Goal: Information Seeking & Learning: Learn about a topic

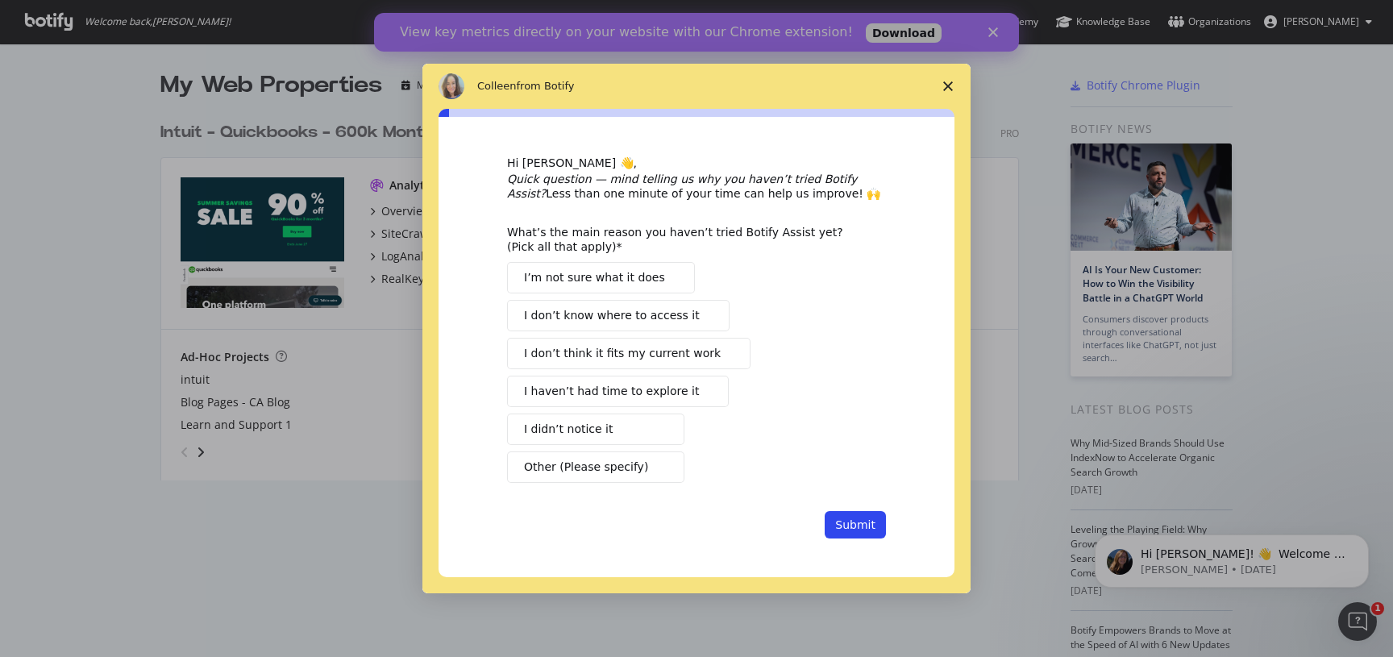
click at [954, 81] on span "Close survey" at bounding box center [948, 86] width 45 height 45
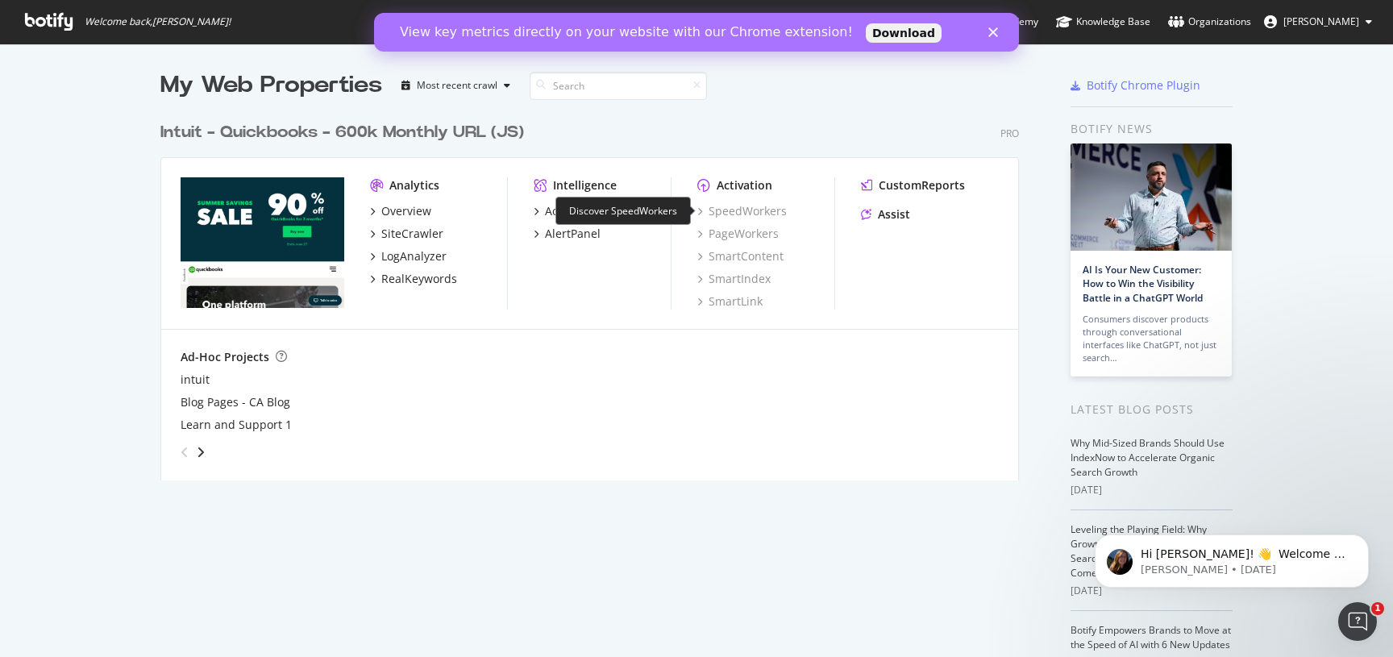
click at [741, 213] on div "SpeedWorkers" at bounding box center [741, 211] width 89 height 16
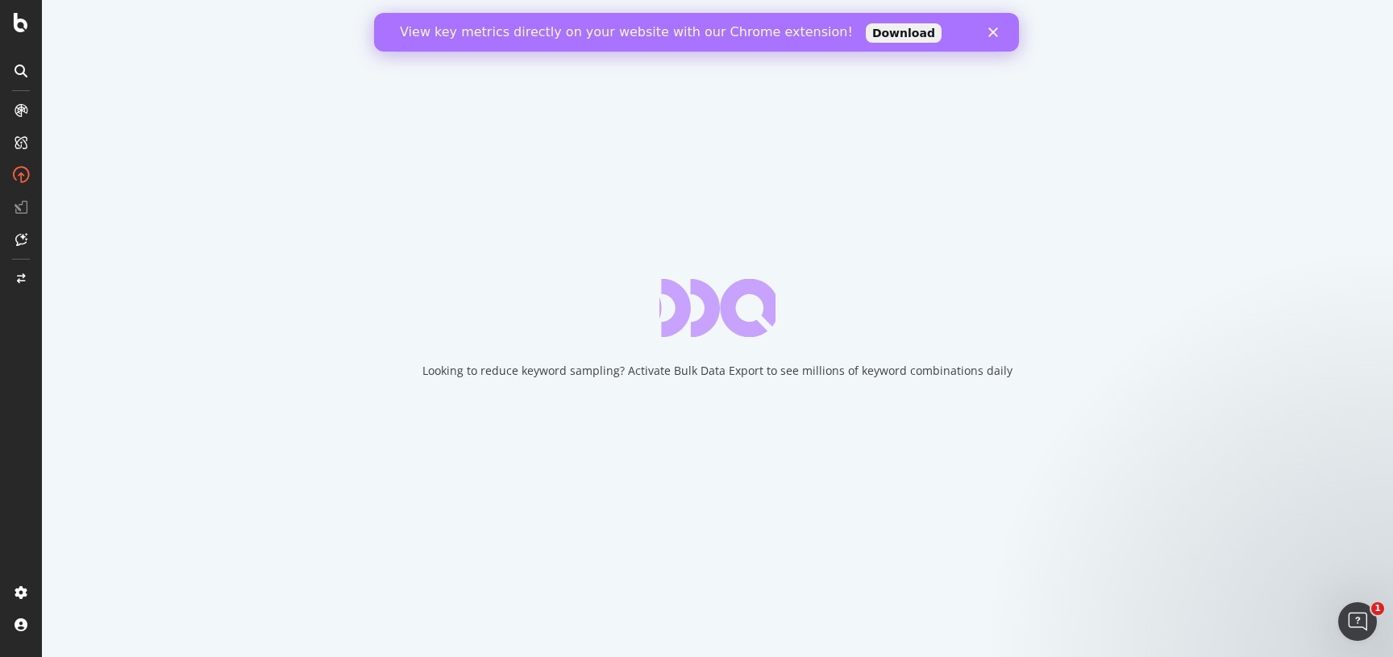
click at [992, 33] on polygon "Close" at bounding box center [993, 32] width 10 height 10
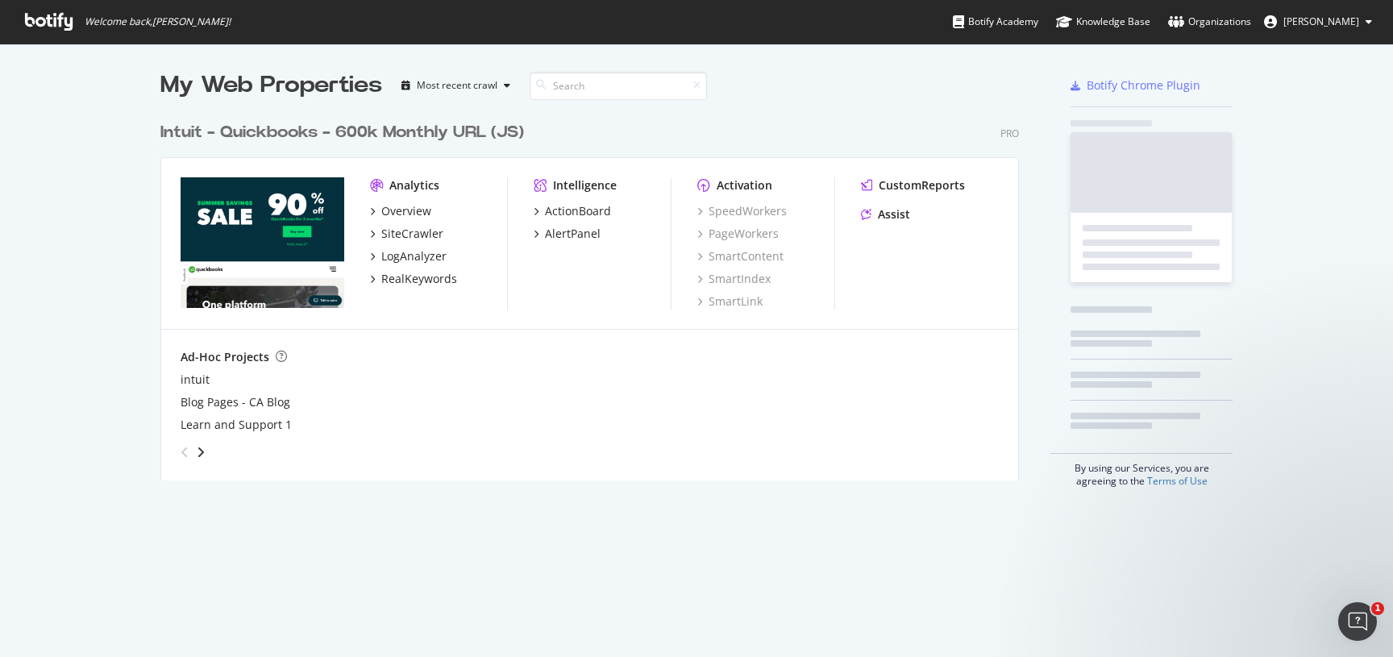
scroll to position [657, 1393]
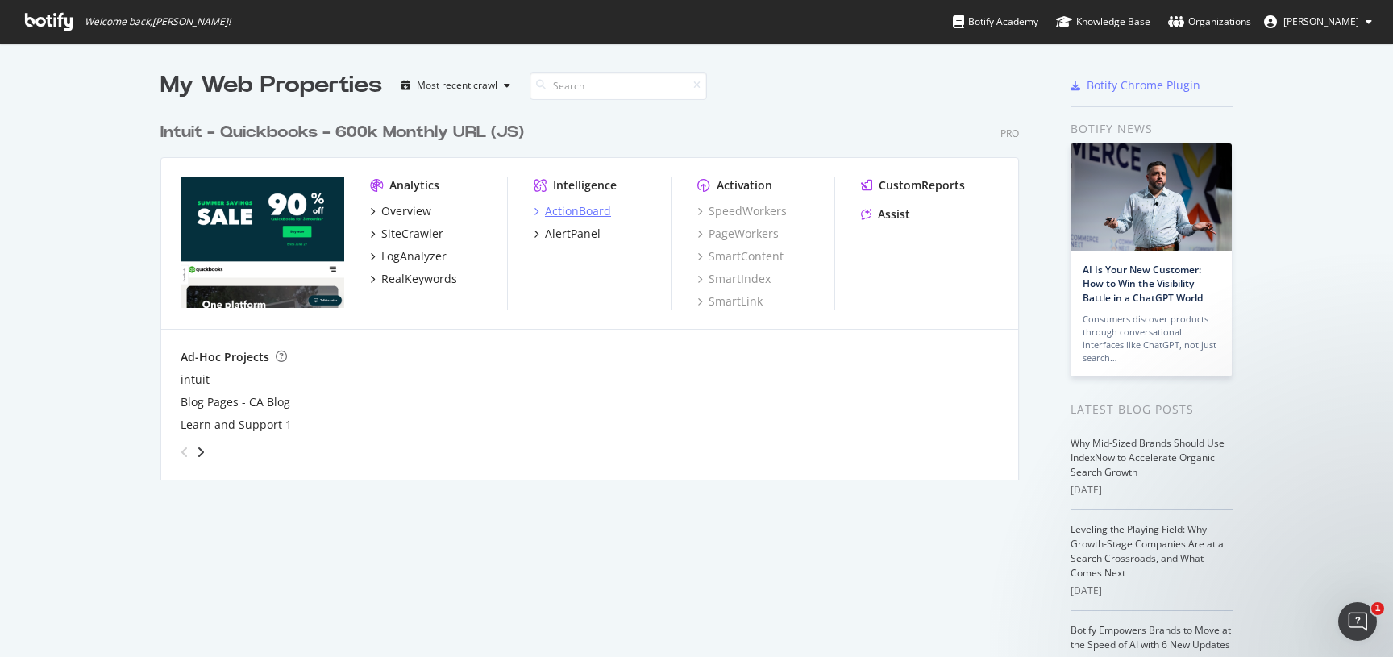
click at [536, 211] on icon "grid" at bounding box center [536, 211] width 5 height 8
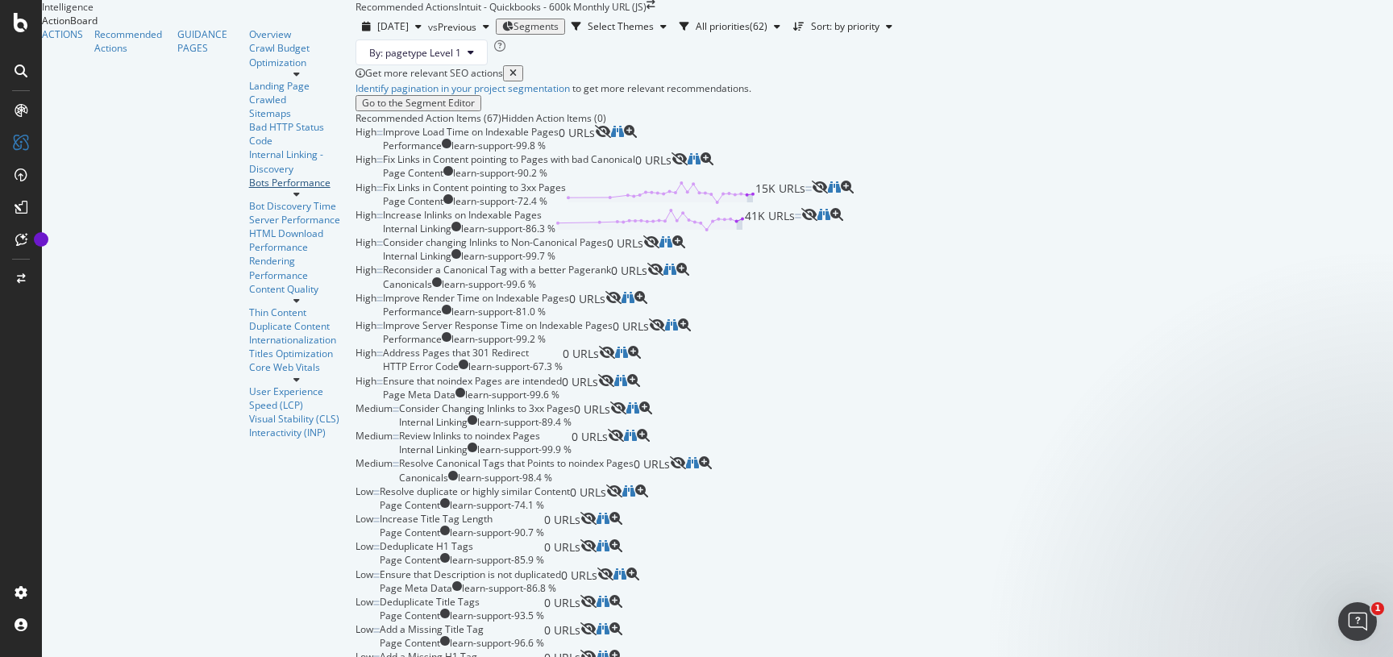
click at [249, 189] on div "Bots Performance" at bounding box center [296, 183] width 95 height 14
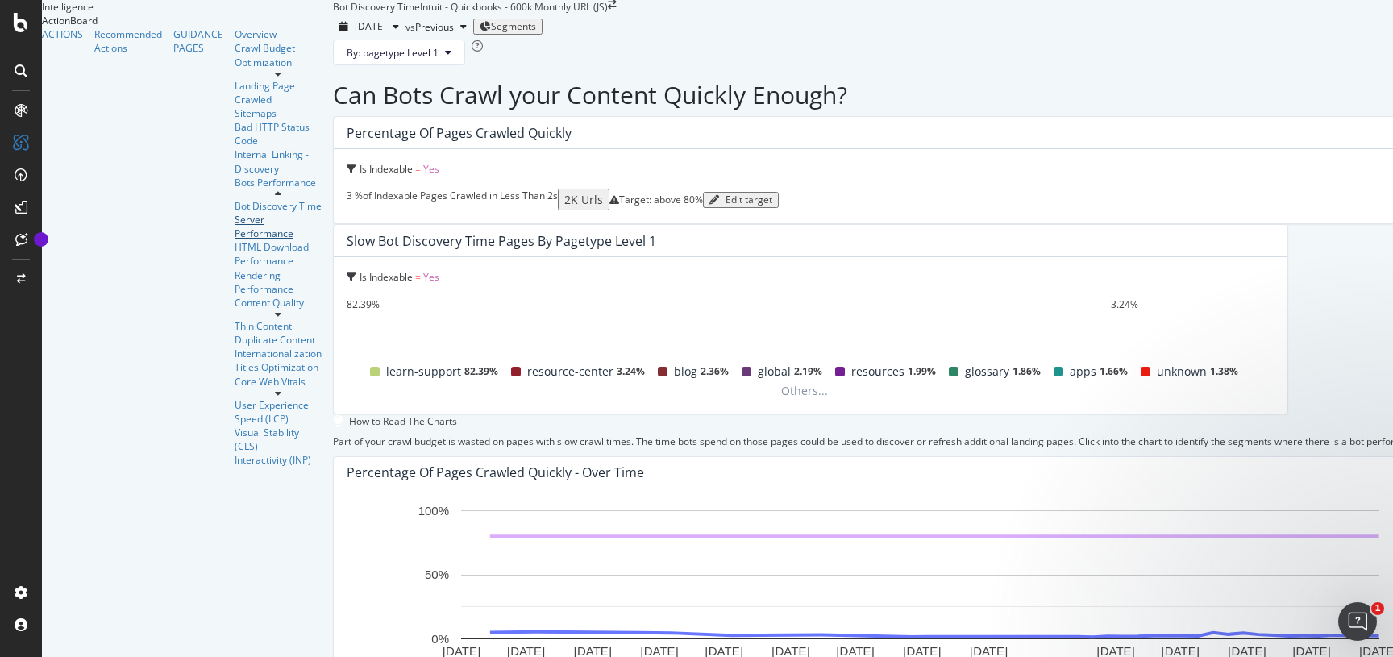
click at [235, 240] on div "Server Performance" at bounding box center [278, 226] width 87 height 27
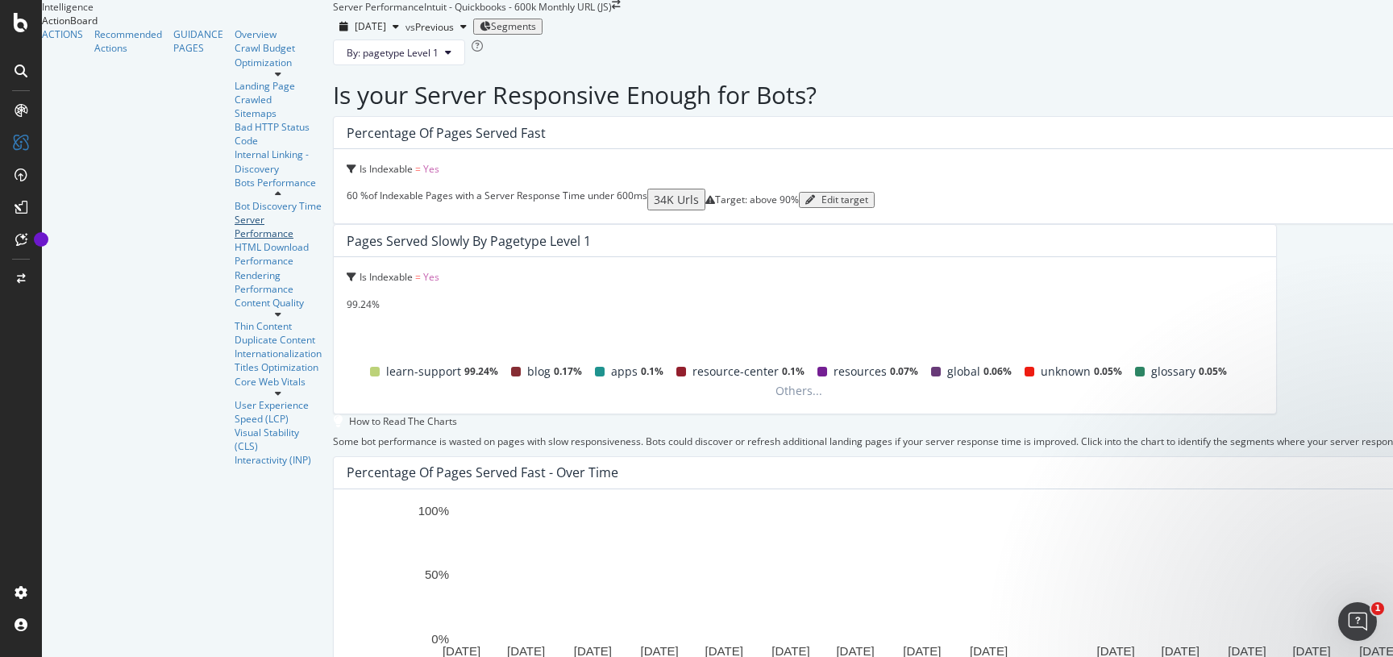
scroll to position [557, 0]
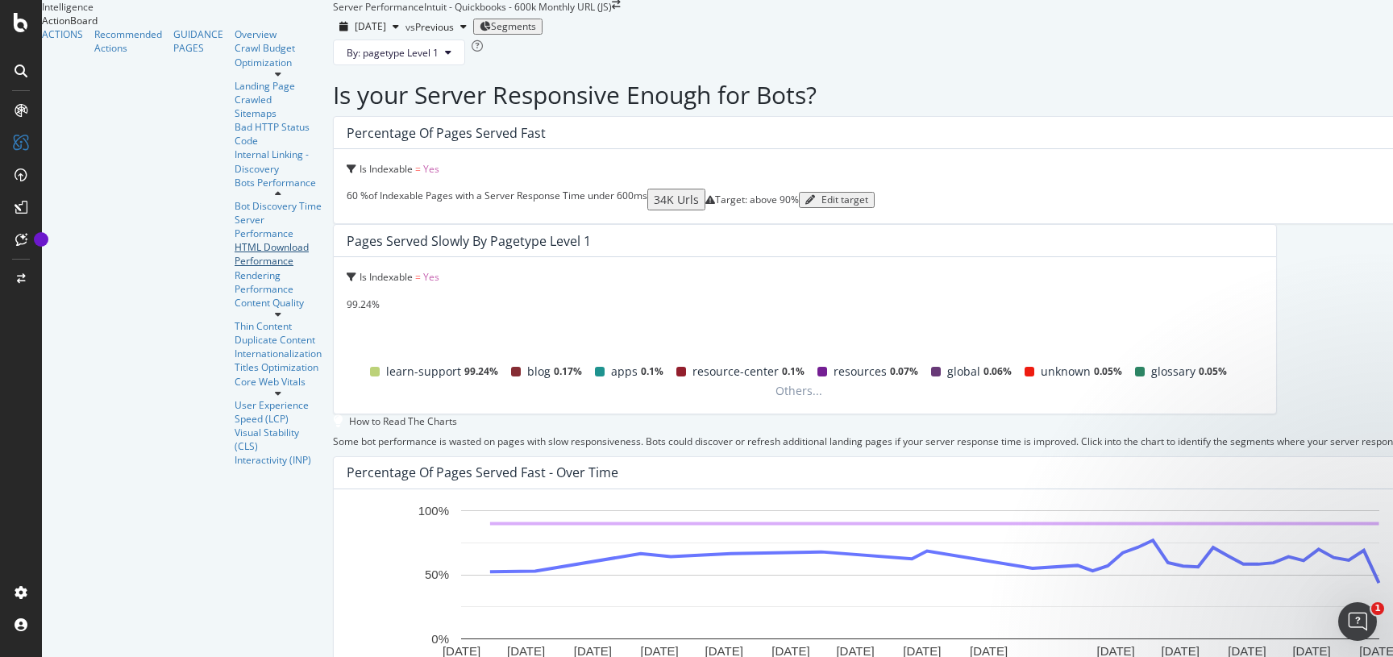
click at [235, 268] on div "HTML Download Performance" at bounding box center [278, 253] width 87 height 27
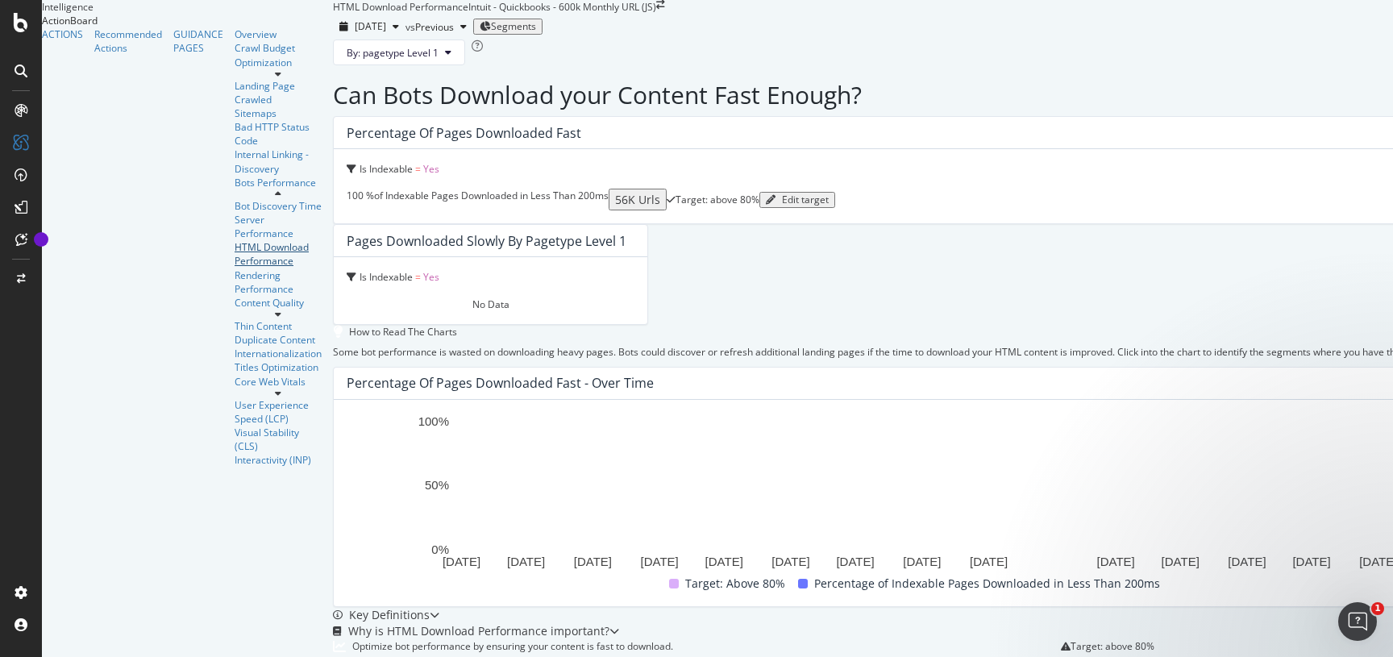
scroll to position [389, 0]
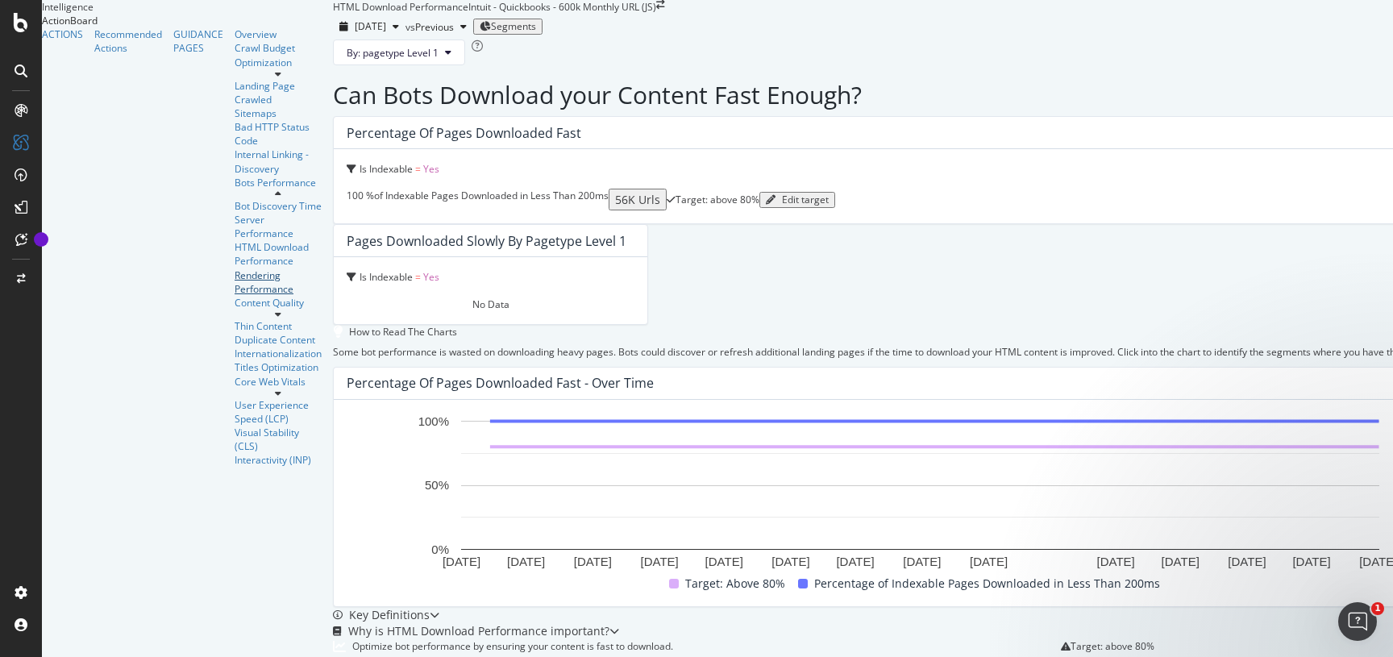
click at [235, 296] on div "Rendering Performance" at bounding box center [278, 281] width 87 height 27
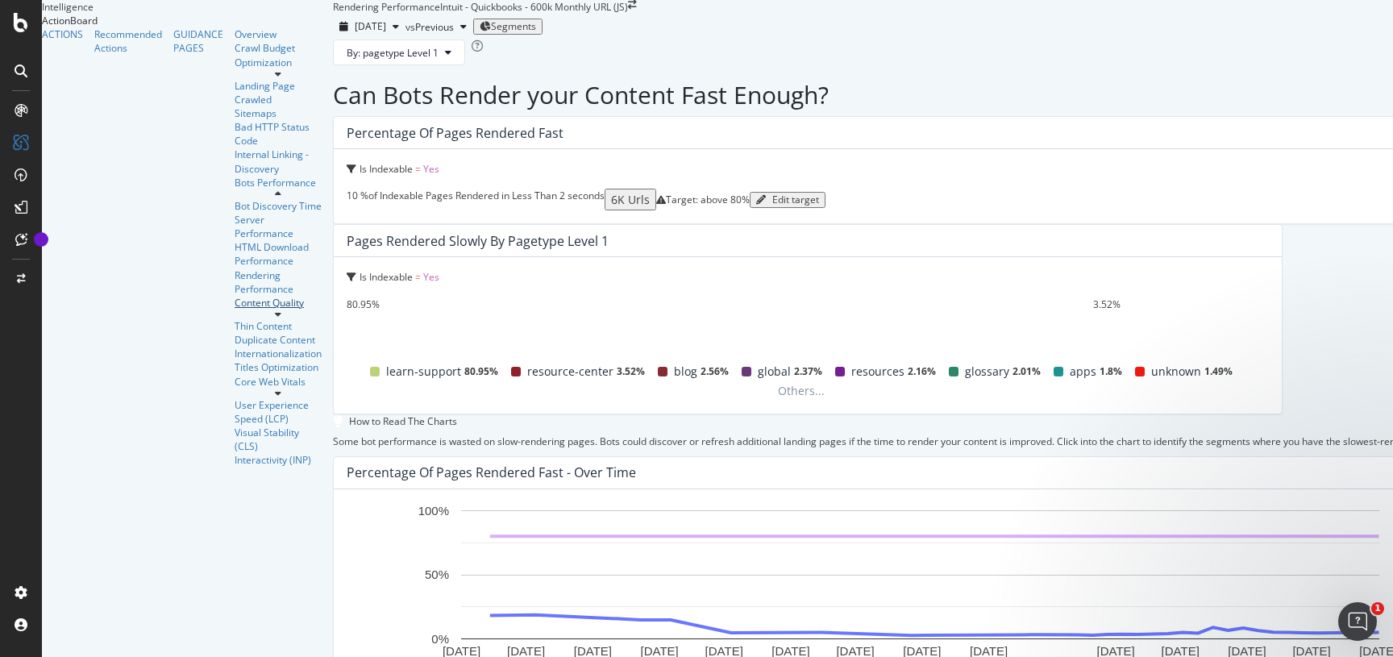
click at [235, 310] on div at bounding box center [278, 310] width 87 height 0
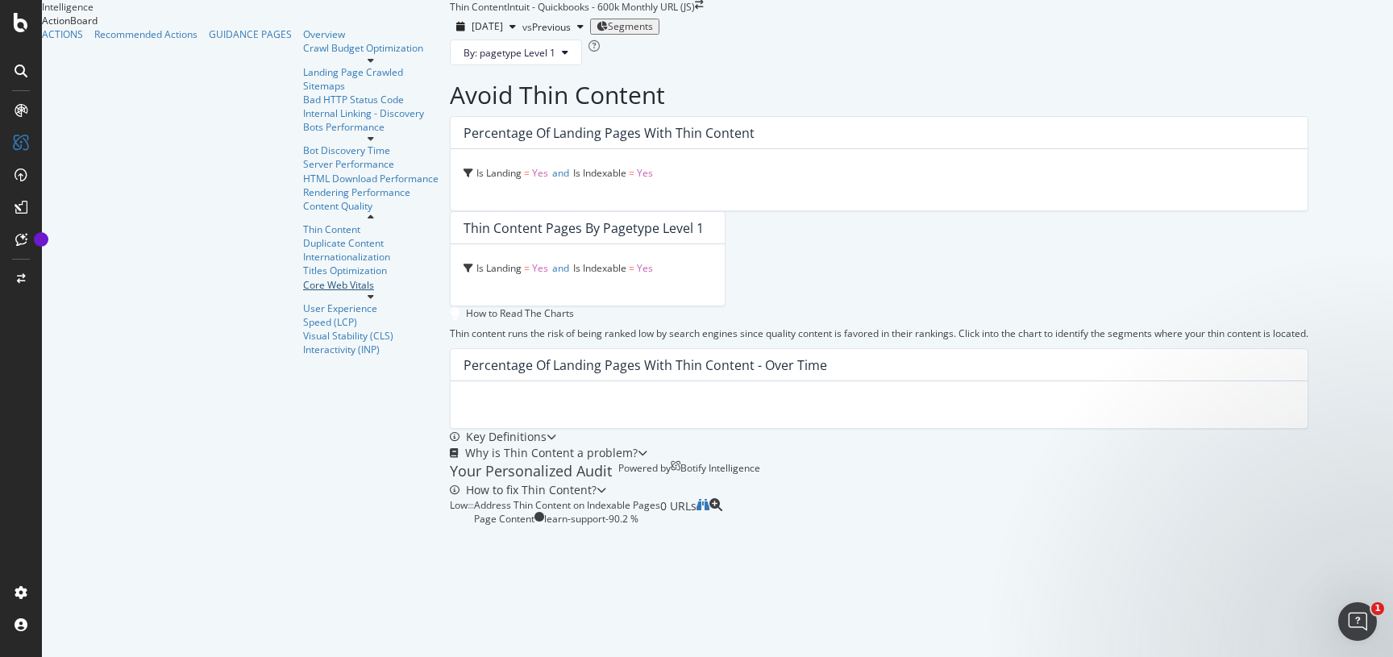
click at [303, 292] on div at bounding box center [370, 292] width 135 height 0
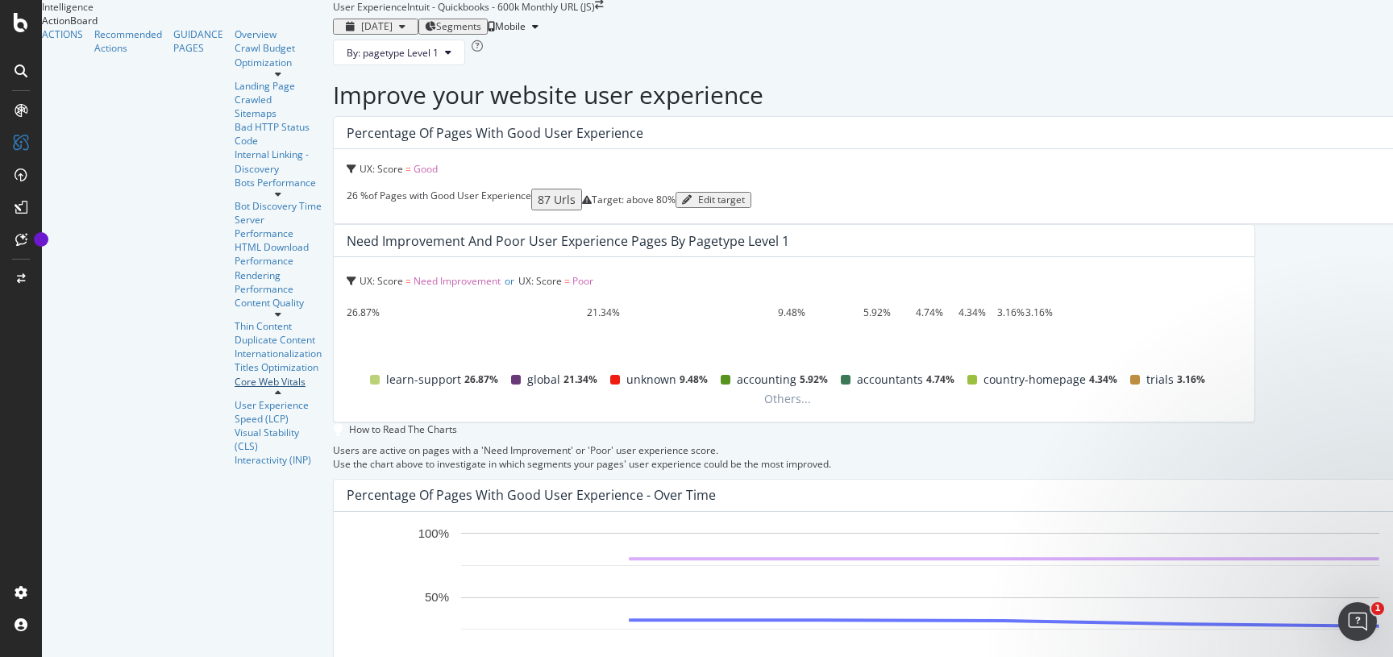
scroll to position [725, 0]
click at [235, 412] on div "Speed (LCP)" at bounding box center [278, 419] width 87 height 14
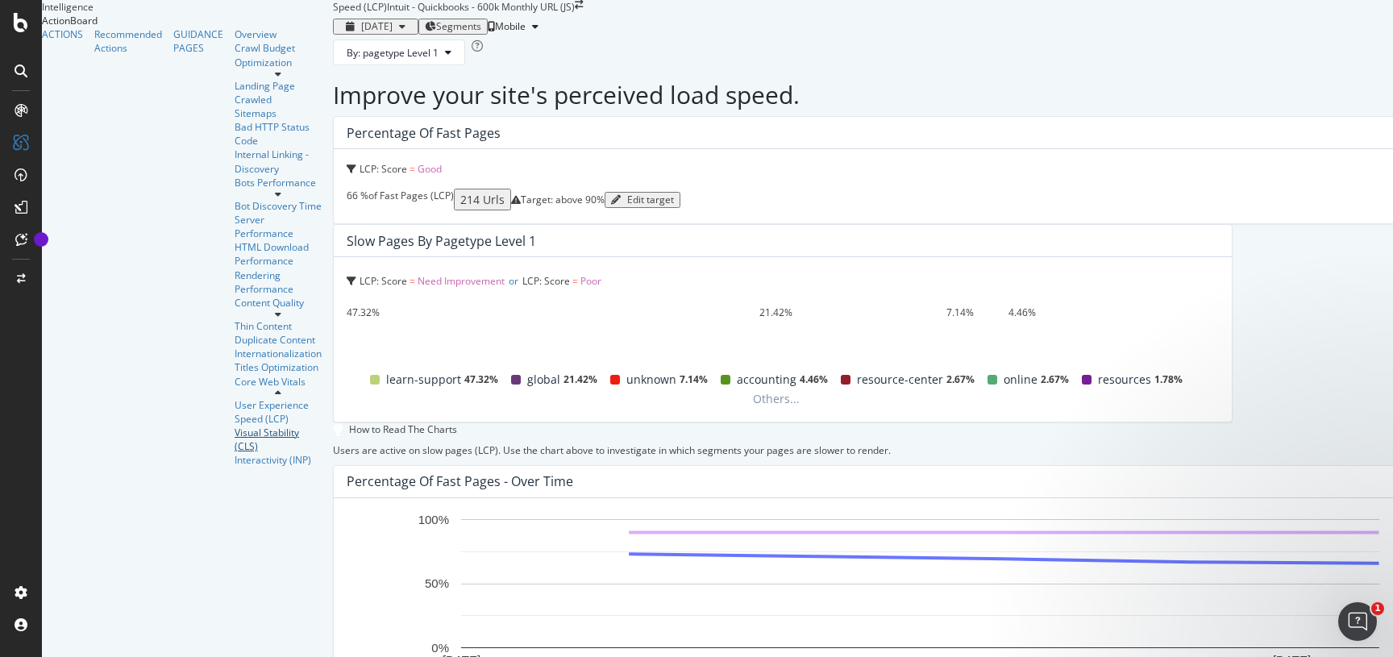
click at [235, 426] on div "Visual Stability (CLS)" at bounding box center [278, 439] width 87 height 27
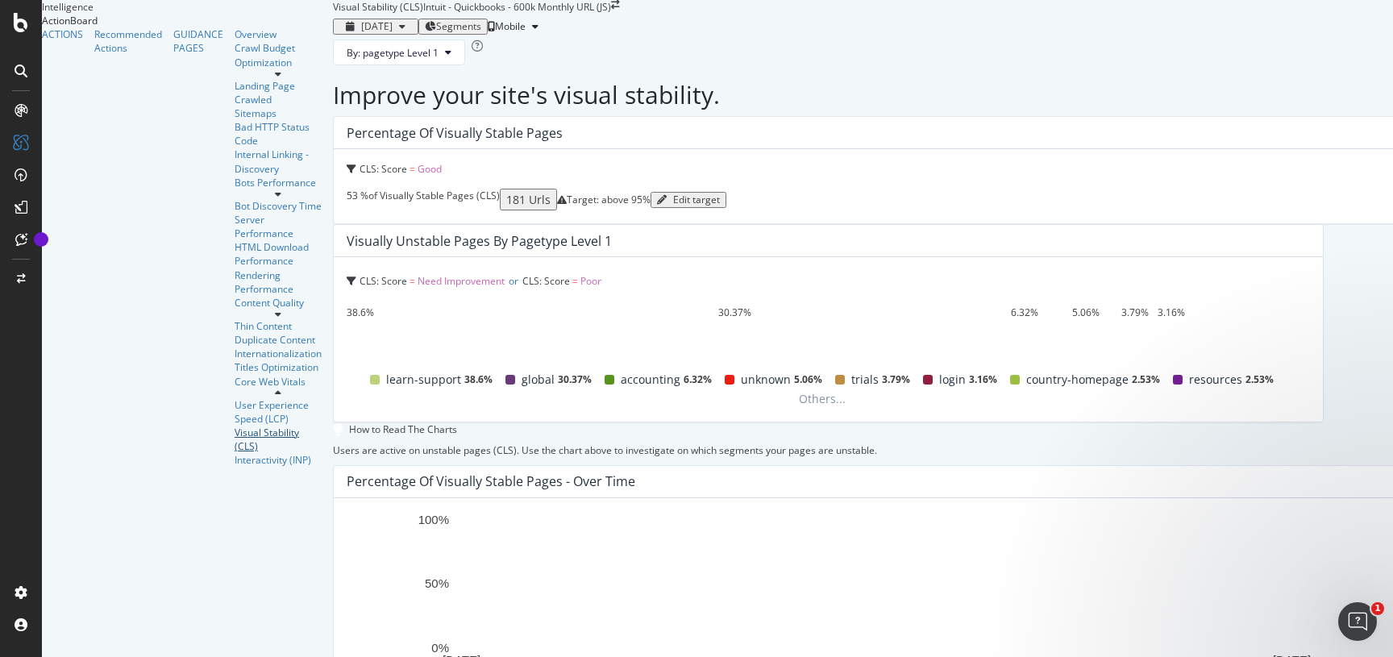
scroll to position [293, 0]
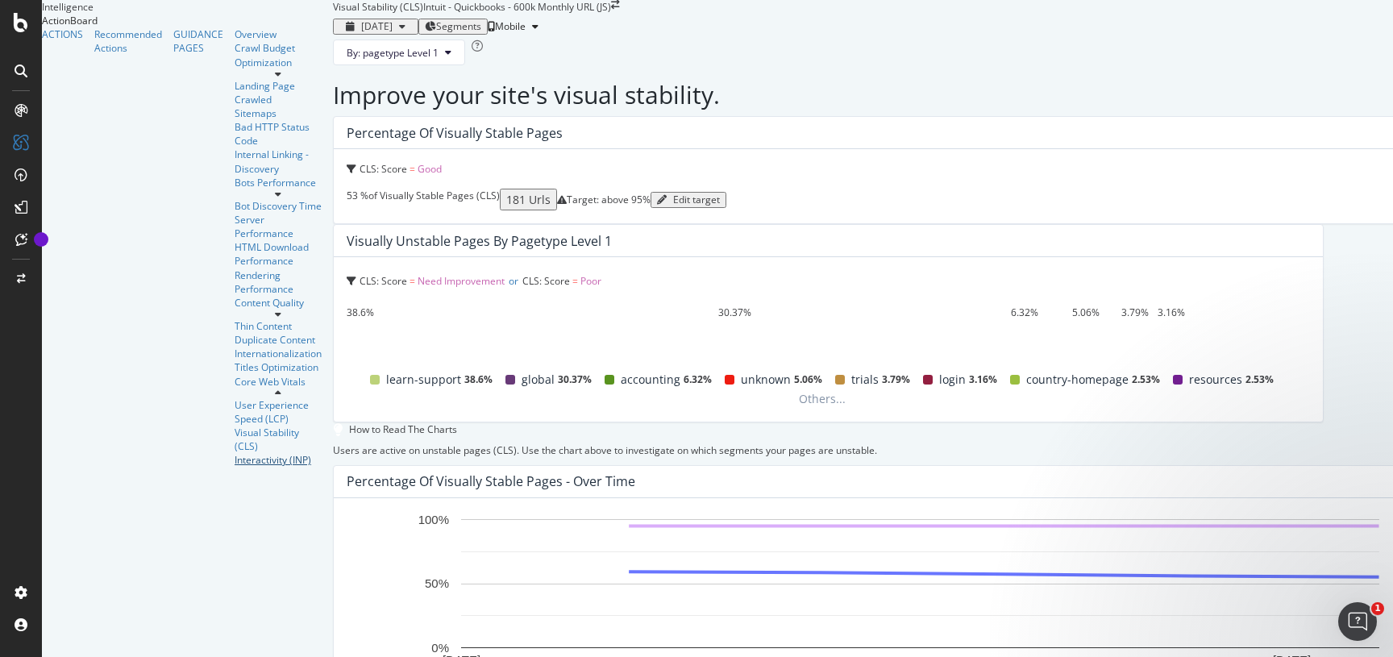
click at [235, 453] on div "Interactivity (INP)" at bounding box center [278, 460] width 87 height 14
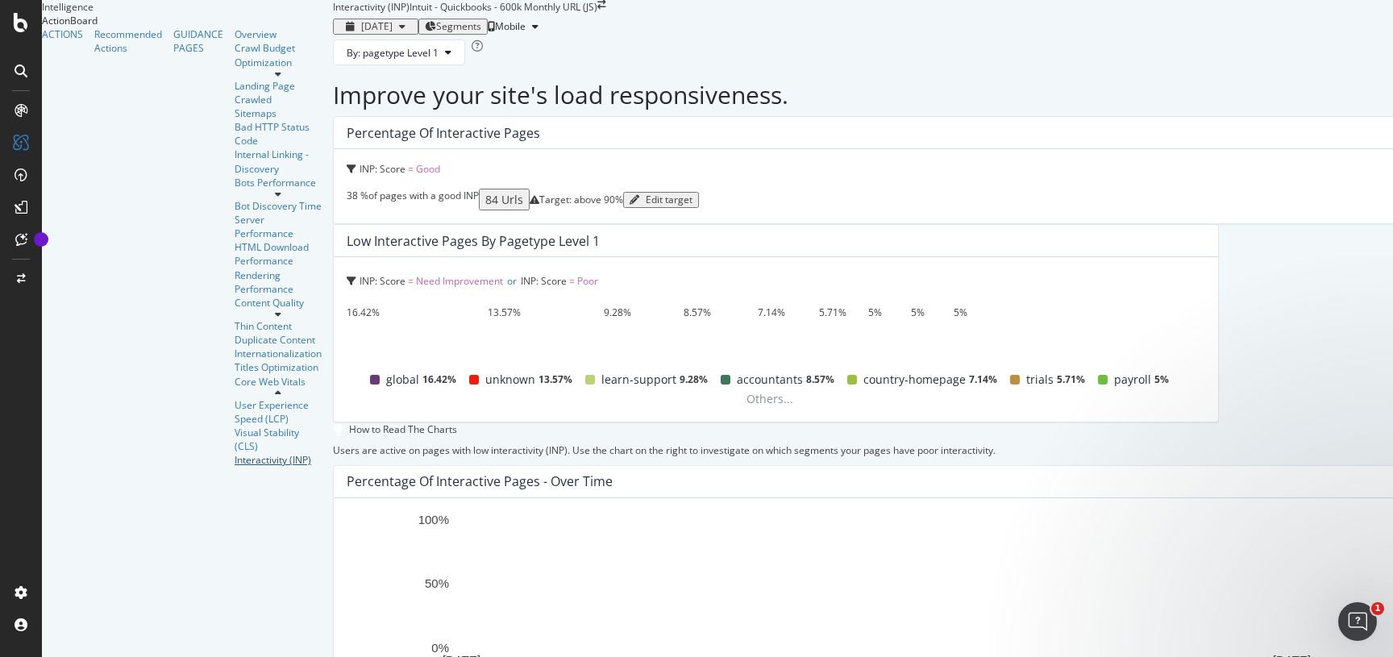
scroll to position [408, 0]
